Goal: Find specific page/section: Find specific page/section

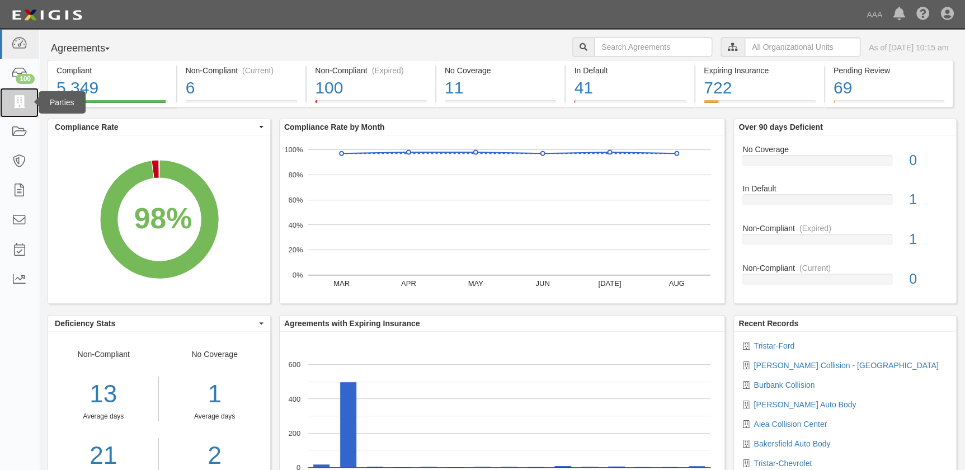
click at [16, 97] on icon at bounding box center [19, 102] width 16 height 13
click at [15, 106] on icon at bounding box center [19, 102] width 16 height 13
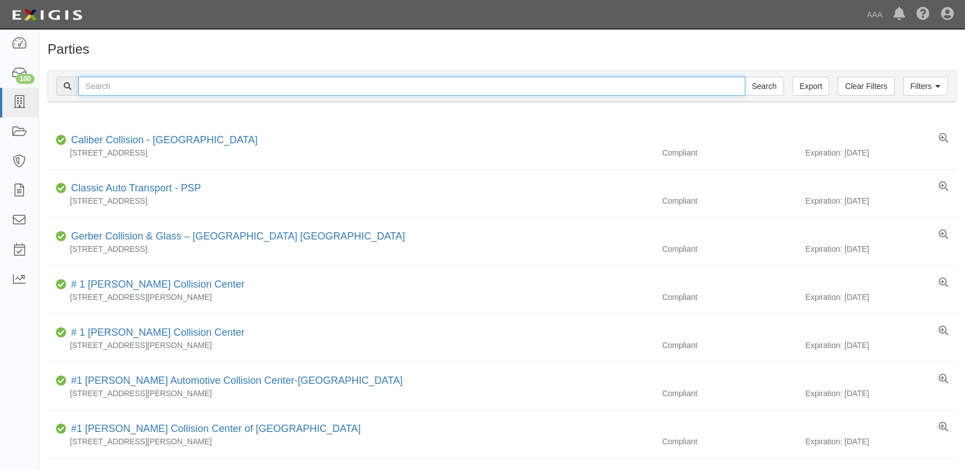
click at [257, 80] on input "text" at bounding box center [411, 86] width 667 height 19
type input "aiea"
click at [744, 77] on input "Search" at bounding box center [763, 86] width 39 height 19
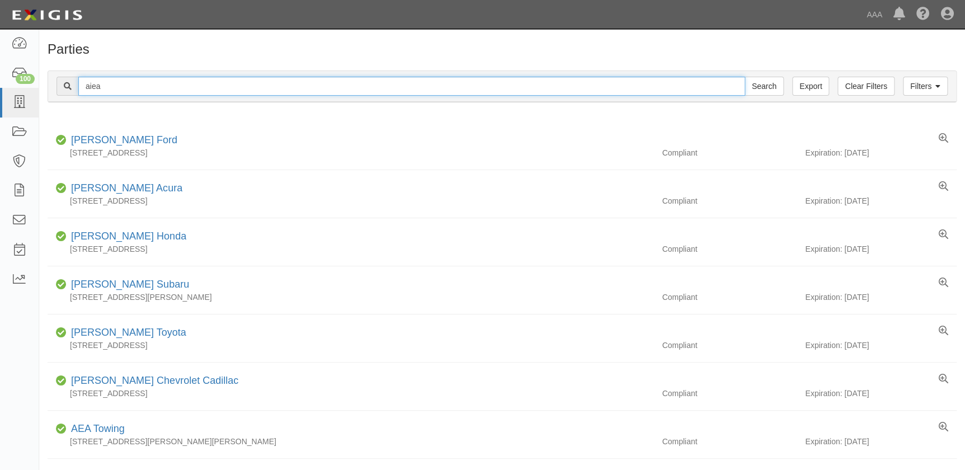
click at [213, 89] on input "aiea" at bounding box center [411, 86] width 667 height 19
drag, startPoint x: 73, startPoint y: 88, endPoint x: 56, endPoint y: 88, distance: 16.8
click at [56, 88] on div "aiea Search" at bounding box center [419, 86] width 727 height 19
type input "gerber - maxwell"
click at [744, 77] on input "Search" at bounding box center [763, 86] width 39 height 19
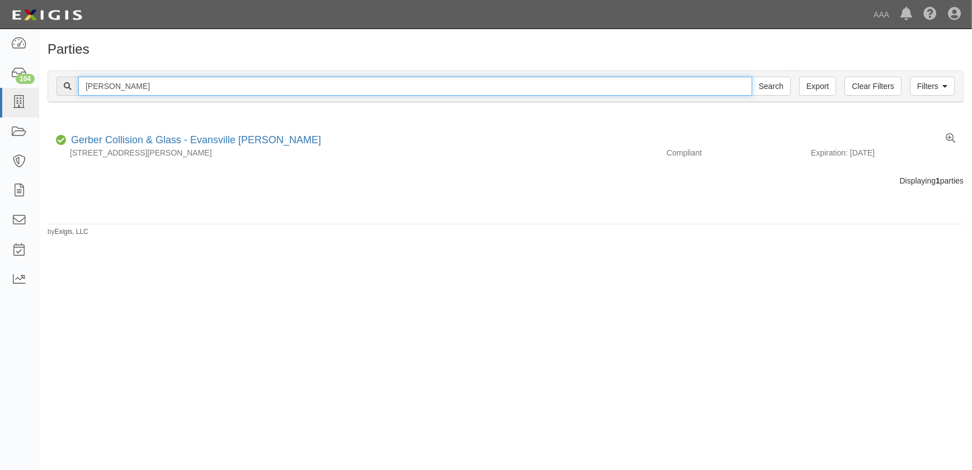
click at [154, 87] on input "gerber - maxwell" at bounding box center [415, 86] width 674 height 19
type input "gerber - [GEOGRAPHIC_DATA]"
click at [752, 77] on input "Search" at bounding box center [771, 86] width 39 height 19
type input "gerber - wabash"
click at [752, 77] on input "Search" at bounding box center [771, 86] width 39 height 19
